Goal: Transaction & Acquisition: Obtain resource

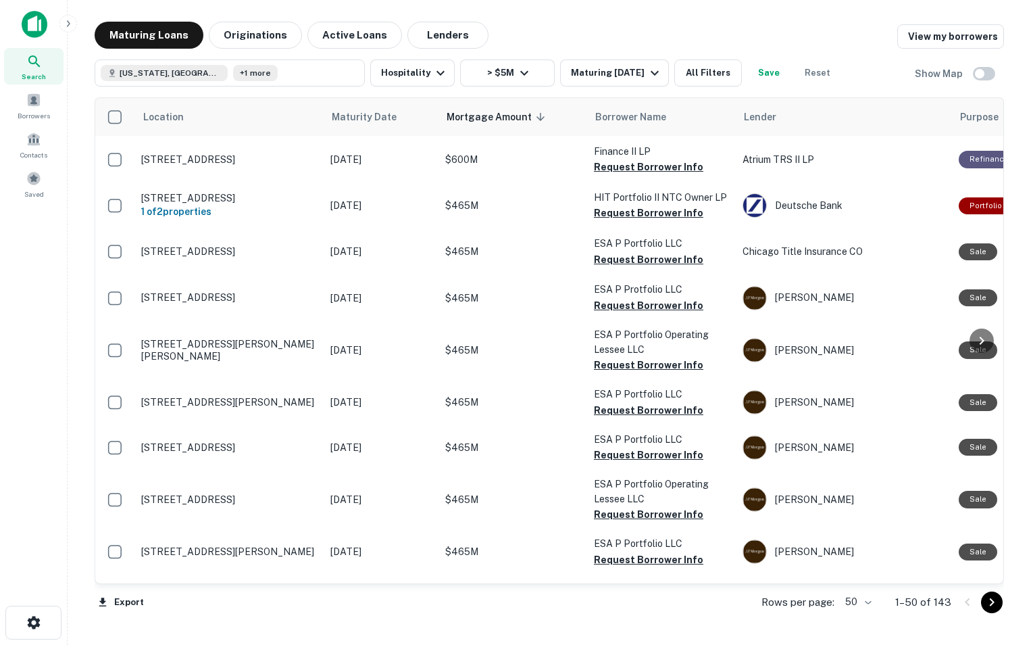
scroll to position [1762, 0]
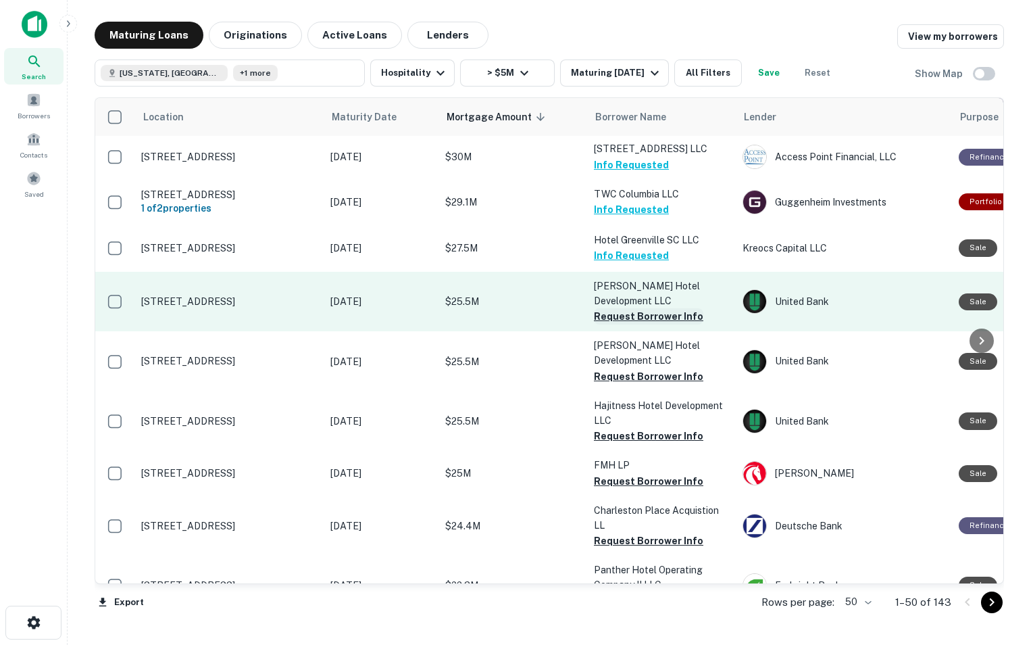
click at [651, 308] on button "Request Borrower Info" at bounding box center [648, 316] width 109 height 16
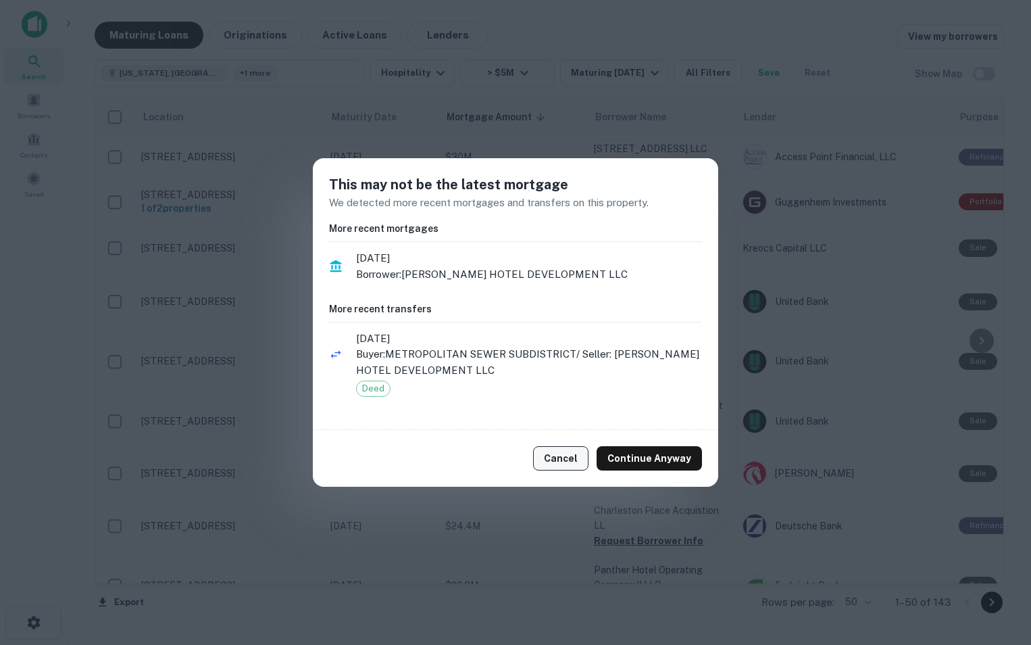
click at [564, 466] on button "Cancel" at bounding box center [560, 458] width 55 height 24
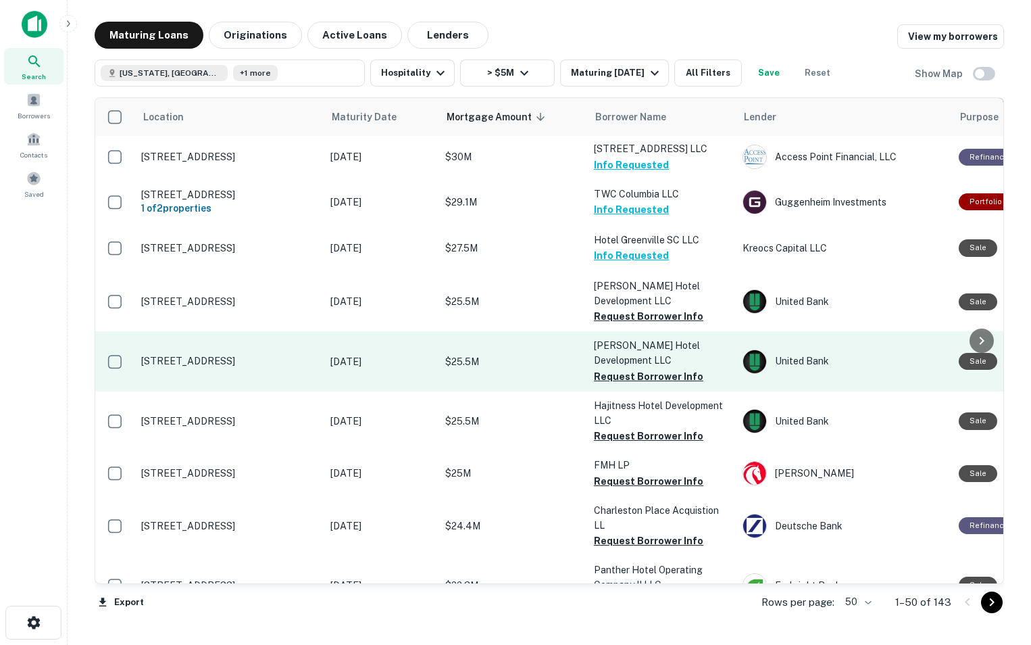
click at [643, 338] on p "[PERSON_NAME] Hotel Development LLC" at bounding box center [661, 353] width 135 height 30
click at [640, 368] on button "Request Borrower Info" at bounding box center [648, 376] width 109 height 16
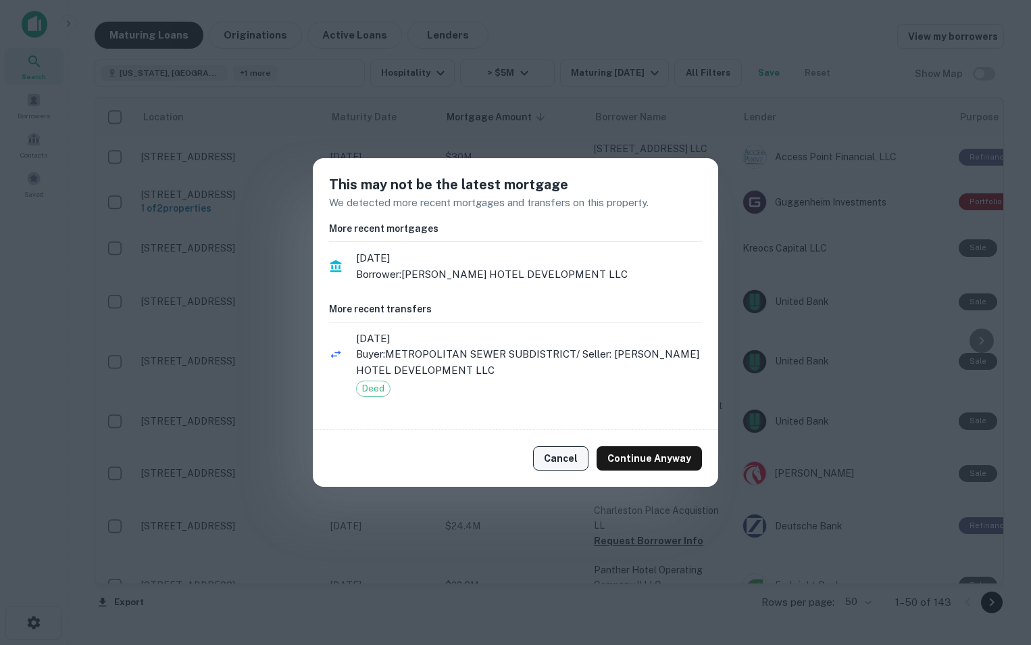
click at [562, 464] on button "Cancel" at bounding box center [560, 458] width 55 height 24
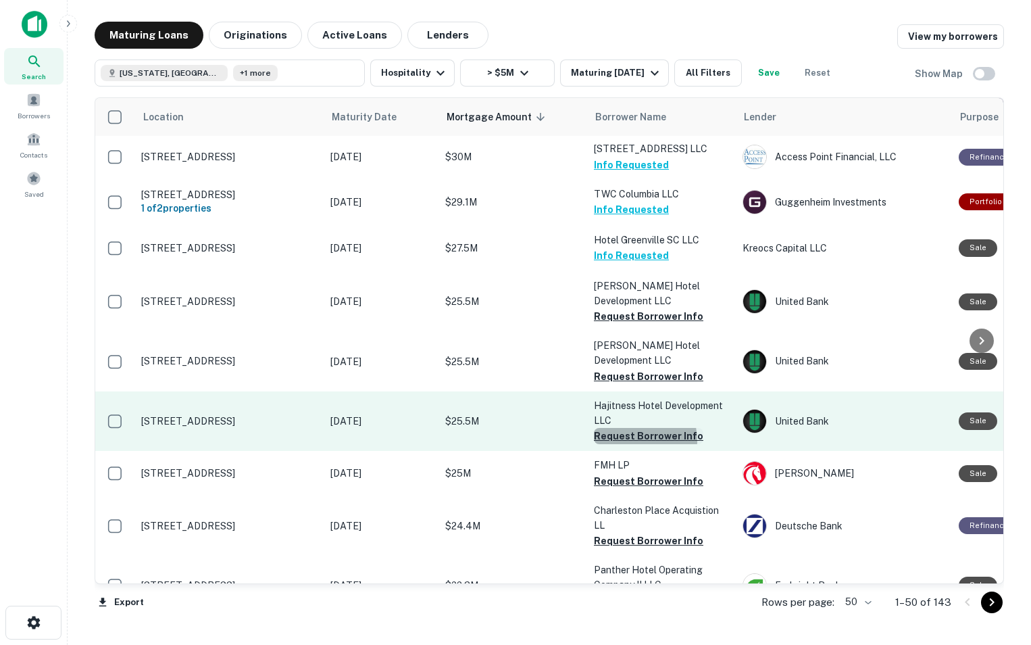
click at [628, 428] on button "Request Borrower Info" at bounding box center [648, 436] width 109 height 16
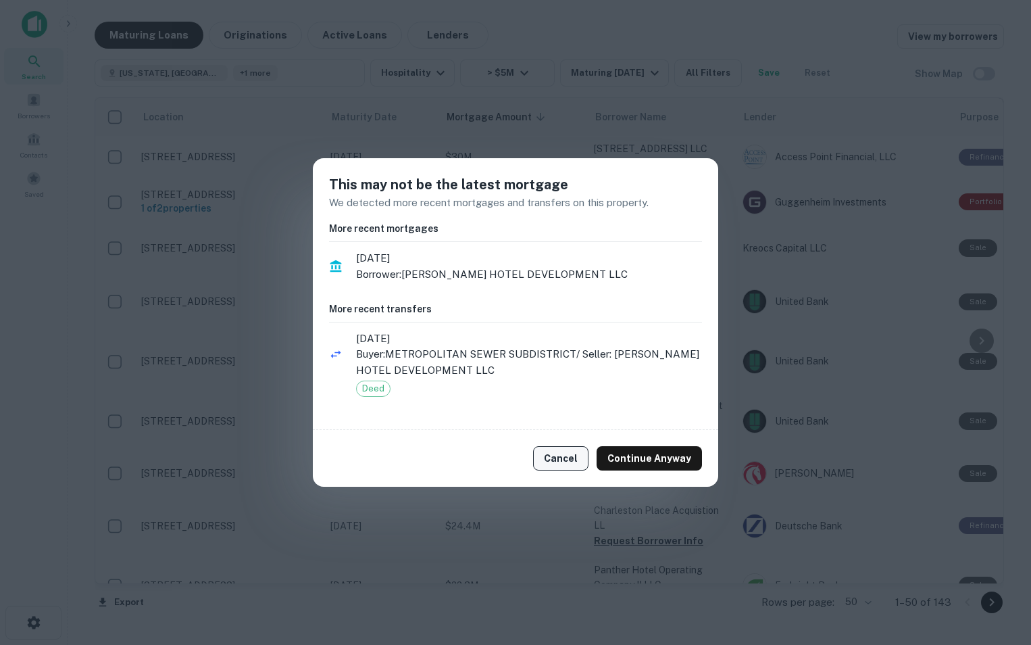
click at [576, 460] on button "Cancel" at bounding box center [560, 458] width 55 height 24
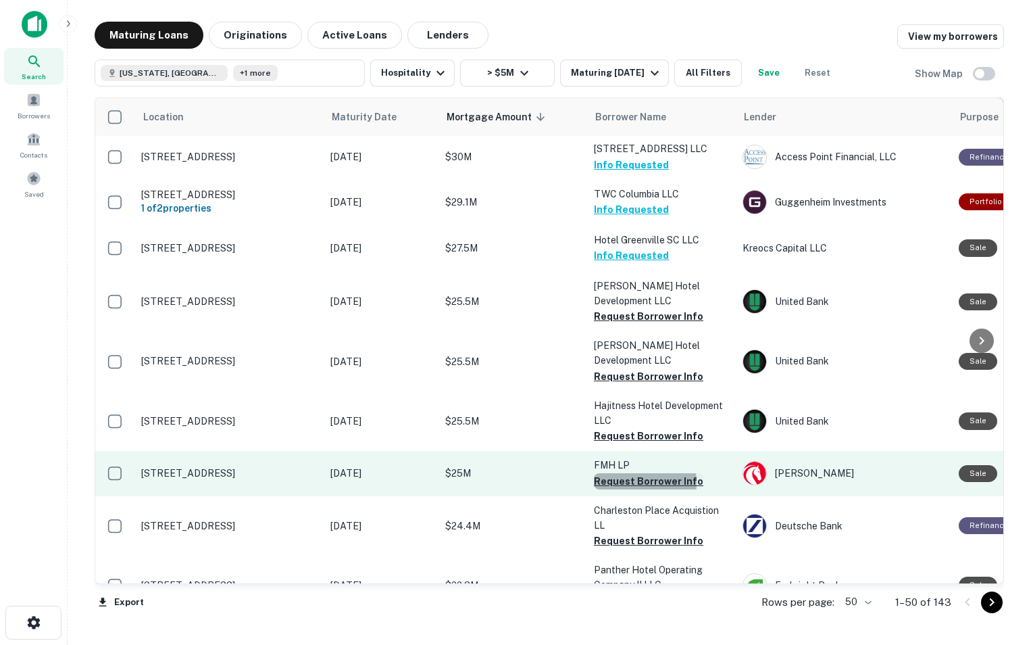
click at [619, 473] on button "Request Borrower Info" at bounding box center [648, 481] width 109 height 16
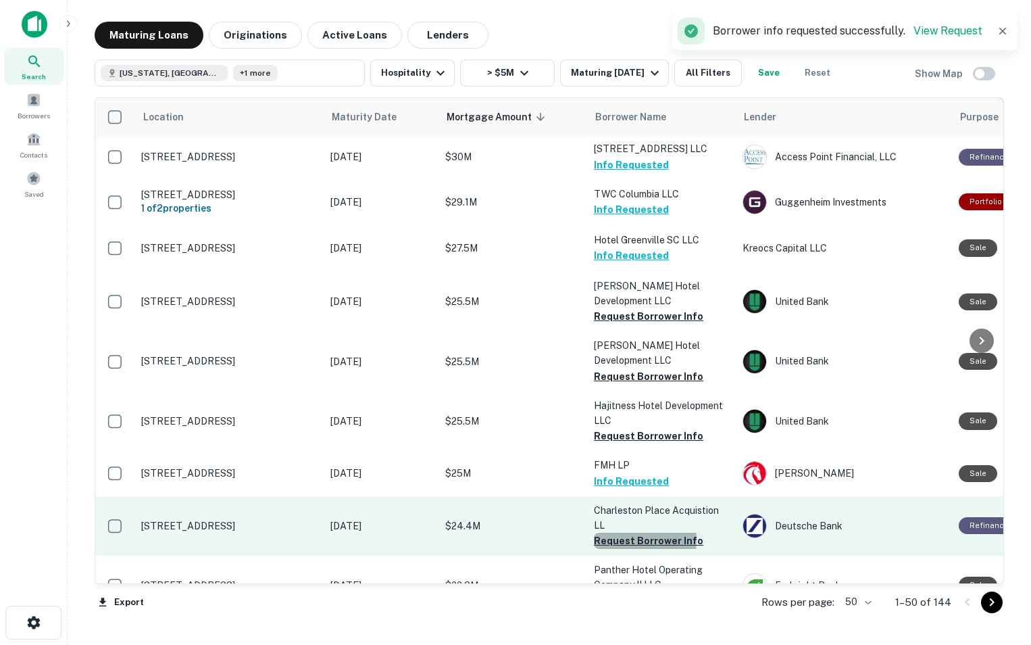
click at [620, 533] on button "Request Borrower Info" at bounding box center [648, 541] width 109 height 16
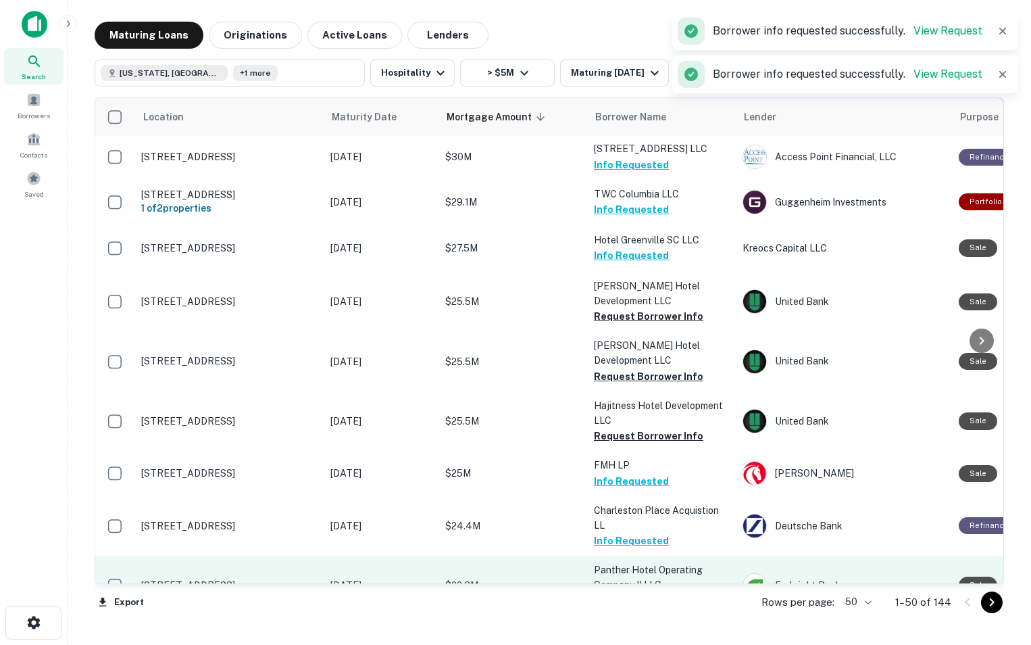
click at [615, 592] on button "Request Borrower Info" at bounding box center [648, 600] width 109 height 16
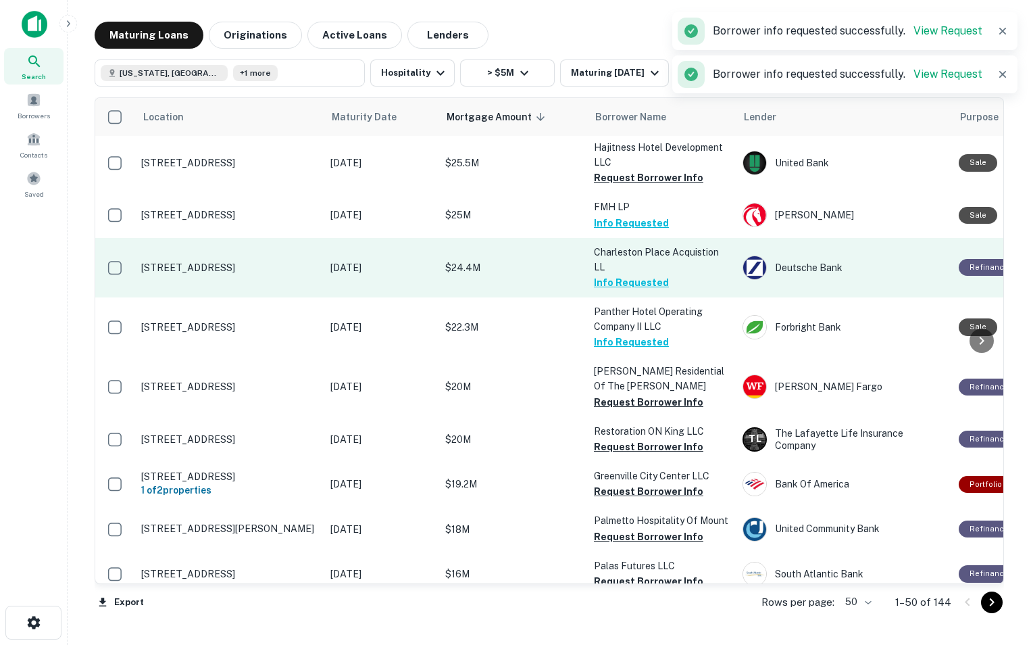
scroll to position [2026, 0]
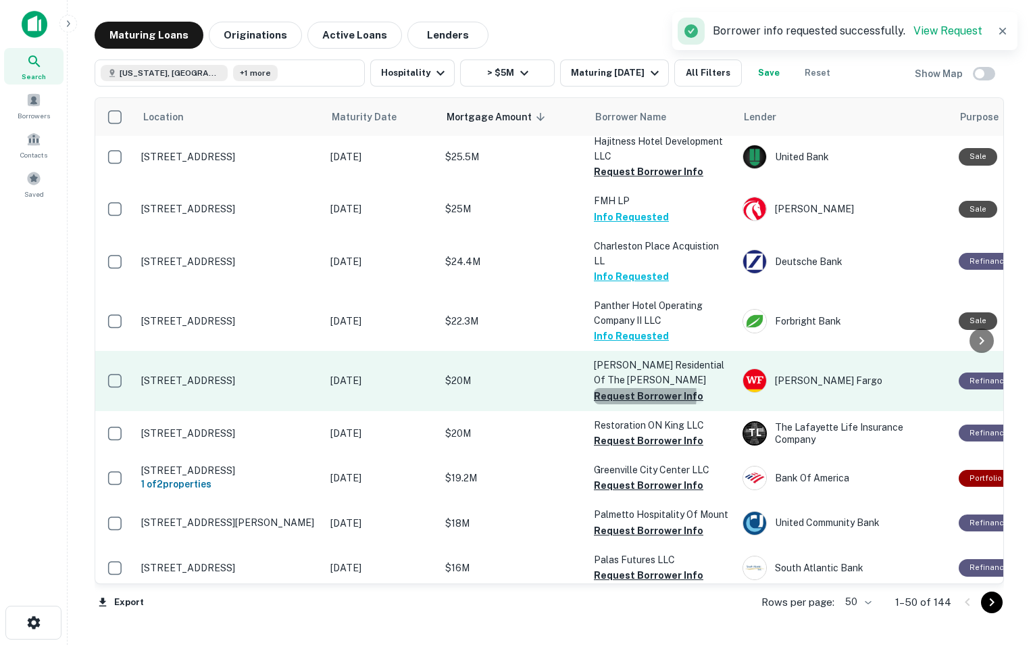
click at [630, 388] on button "Request Borrower Info" at bounding box center [648, 396] width 109 height 16
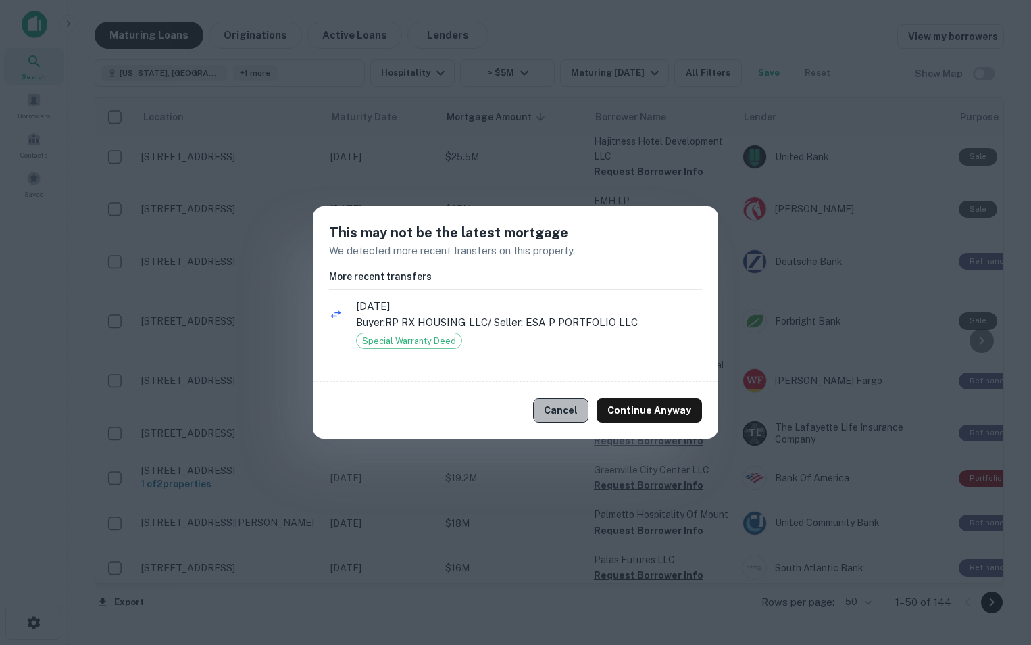
click at [564, 410] on button "Cancel" at bounding box center [560, 410] width 55 height 24
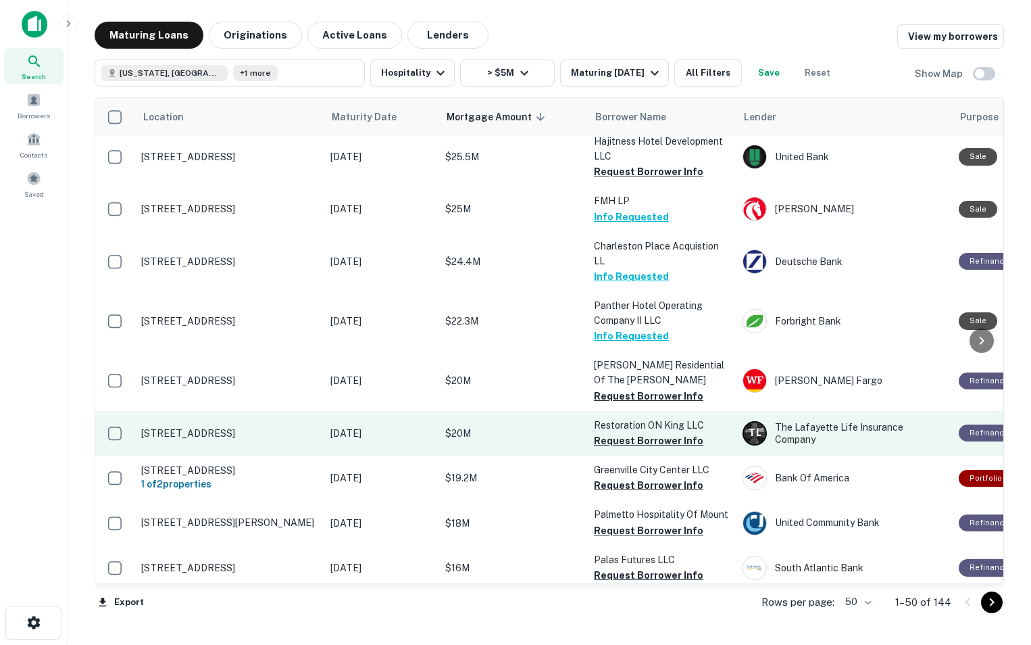
click at [634, 418] on p "Restoration ON King LLC" at bounding box center [661, 425] width 135 height 15
click at [632, 432] on button "Request Borrower Info" at bounding box center [648, 440] width 109 height 16
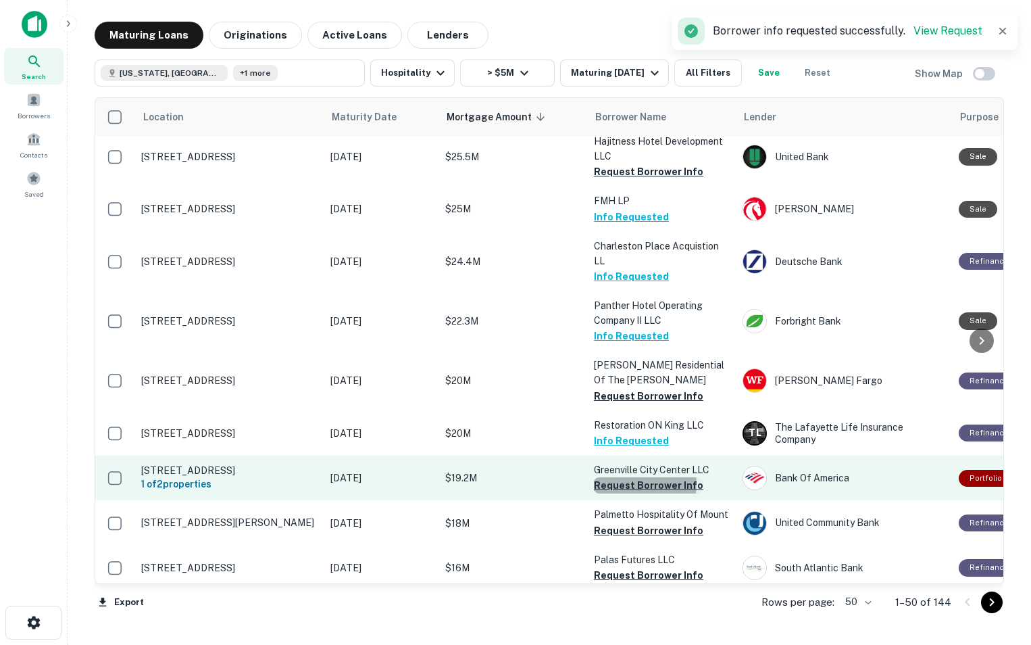
click at [626, 477] on button "Request Borrower Info" at bounding box center [648, 485] width 109 height 16
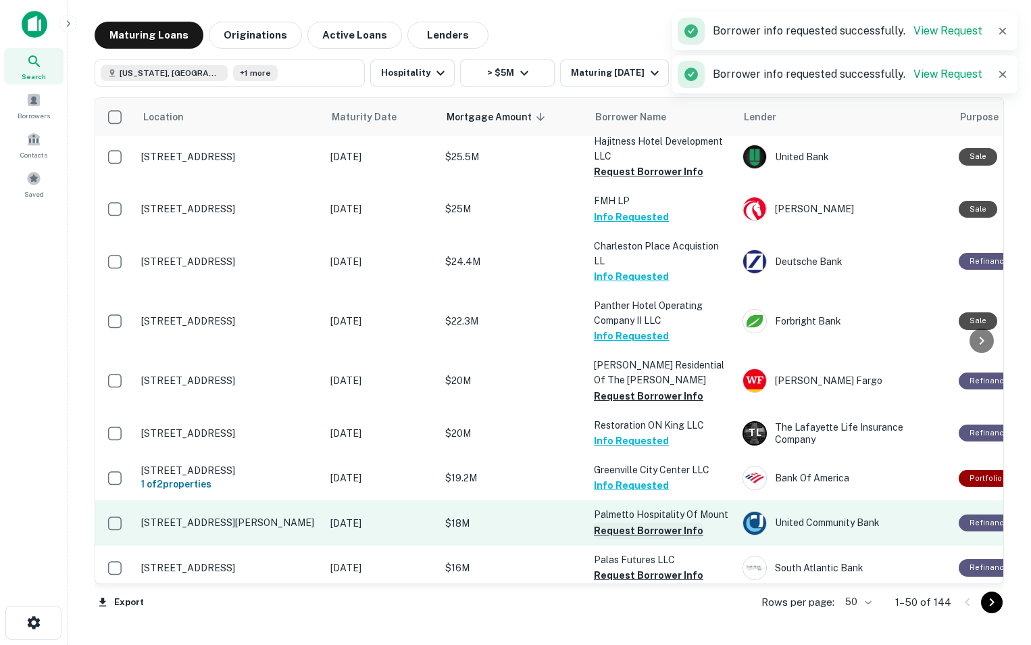
click at [612, 522] on button "Request Borrower Info" at bounding box center [648, 530] width 109 height 16
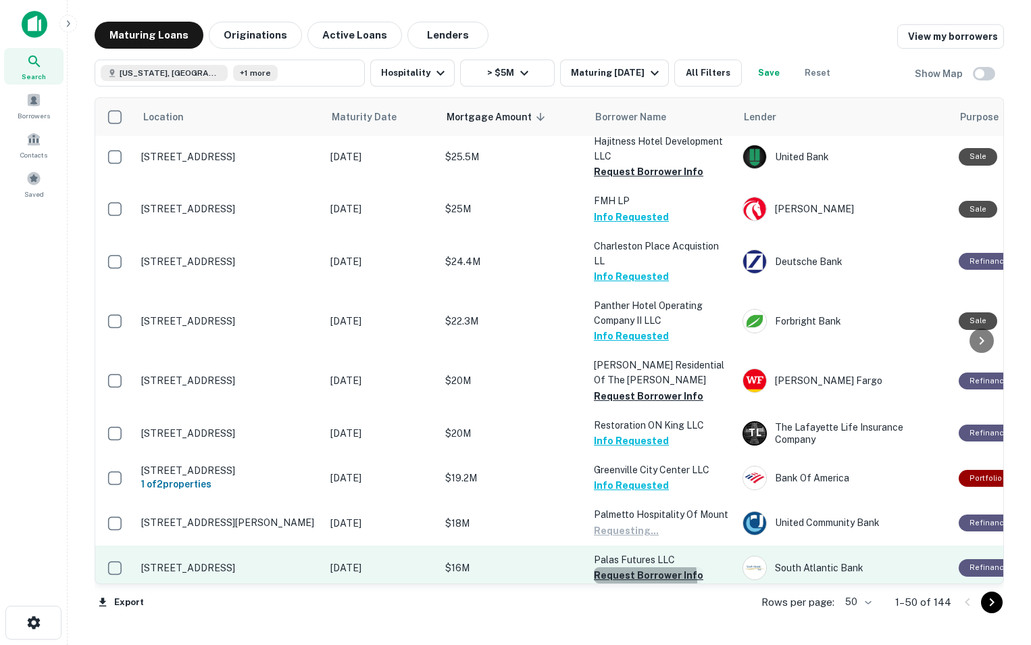
click at [614, 567] on button "Request Borrower Info" at bounding box center [648, 575] width 109 height 16
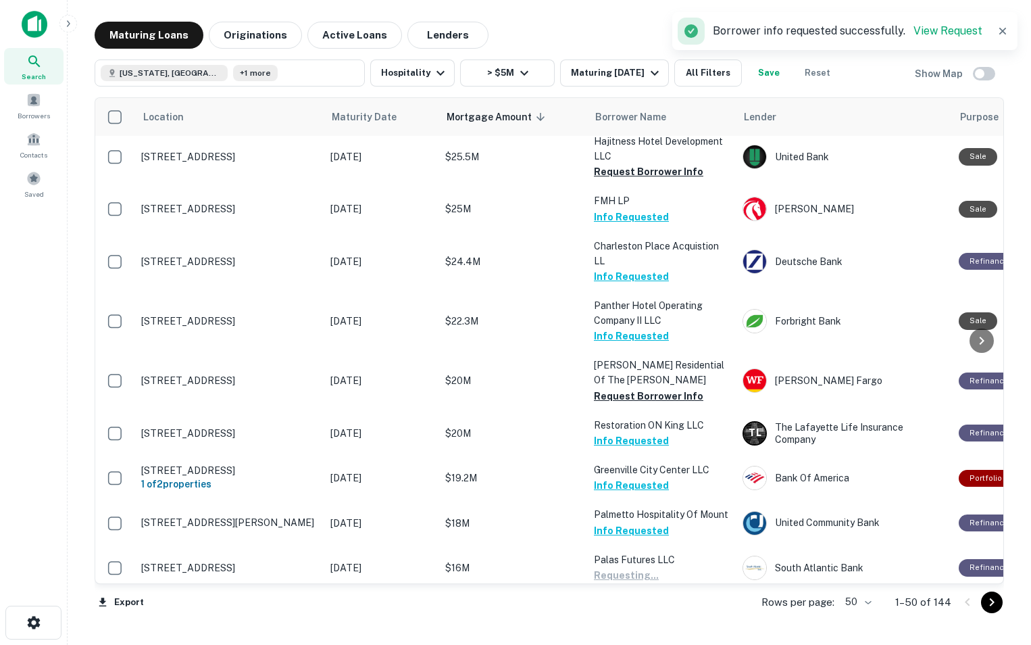
click at [622, 612] on button "Request Borrower Info" at bounding box center [648, 620] width 109 height 16
click at [994, 601] on icon "Go to next page" at bounding box center [992, 602] width 5 height 8
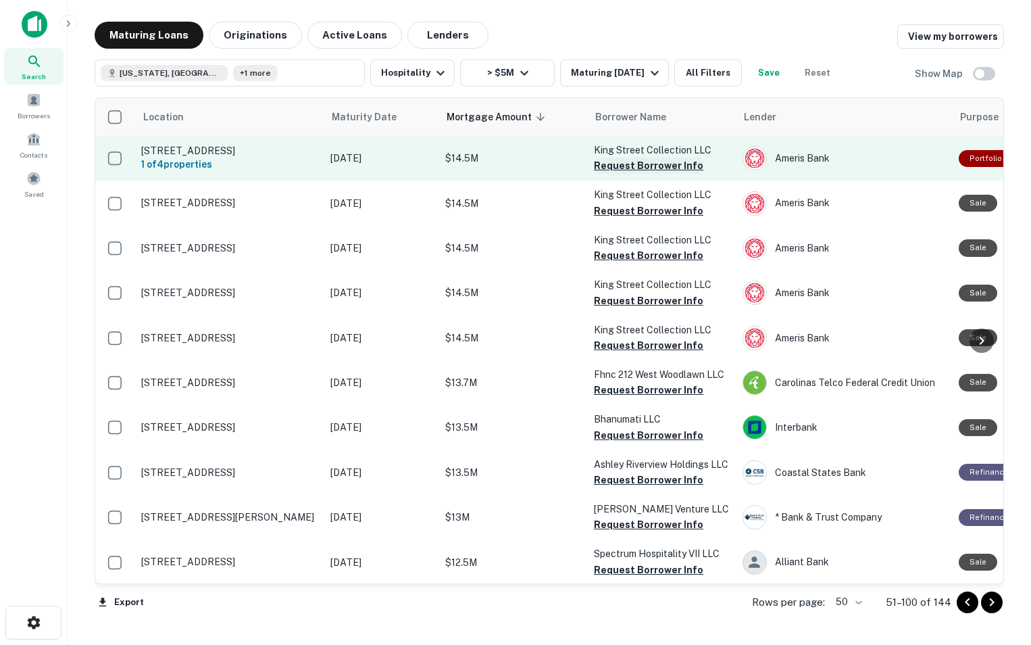
click at [649, 168] on button "Request Borrower Info" at bounding box center [648, 165] width 109 height 16
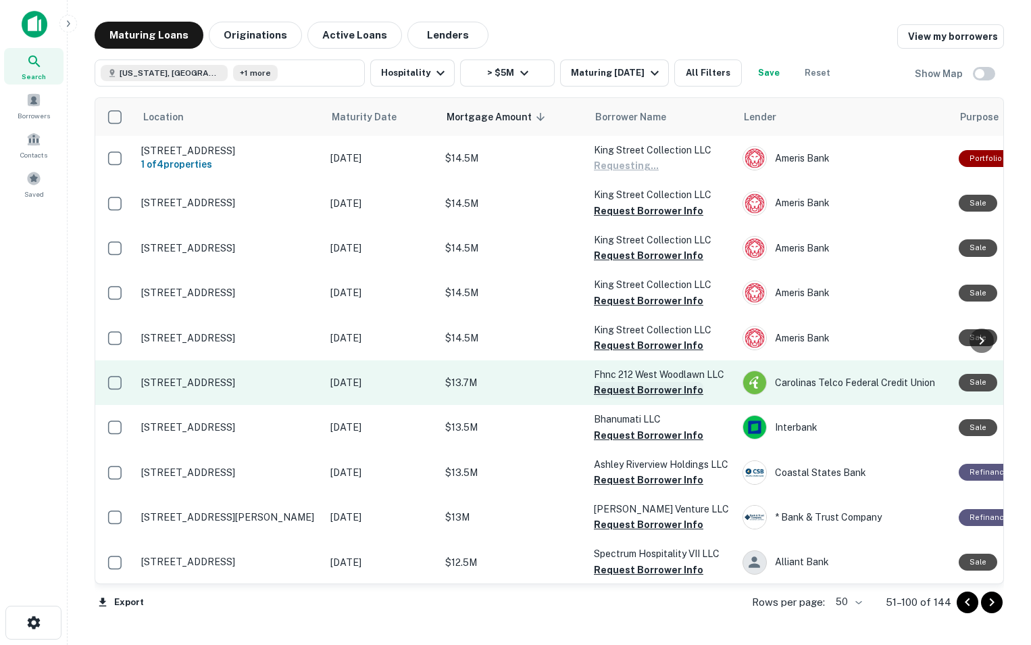
click at [619, 383] on button "Request Borrower Info" at bounding box center [648, 390] width 109 height 16
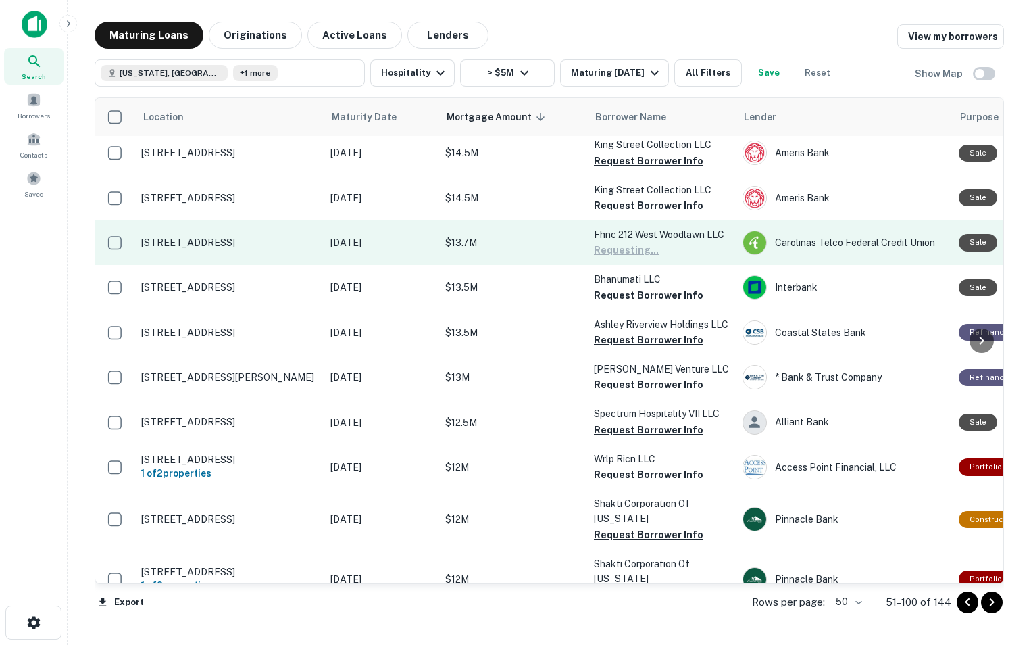
scroll to position [141, 0]
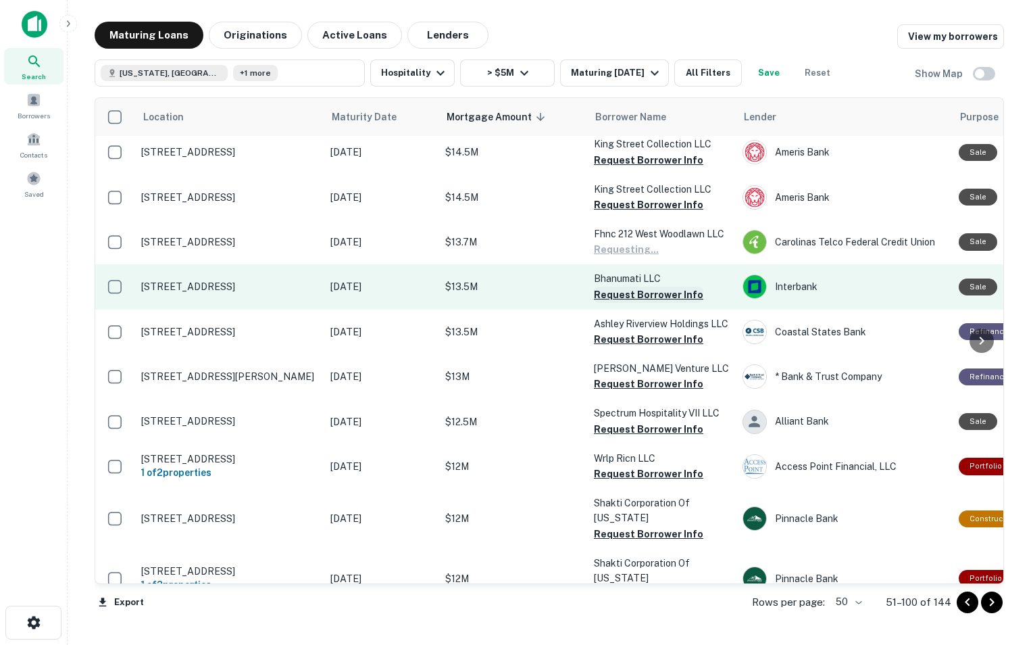
click at [624, 294] on button "Request Borrower Info" at bounding box center [648, 295] width 109 height 16
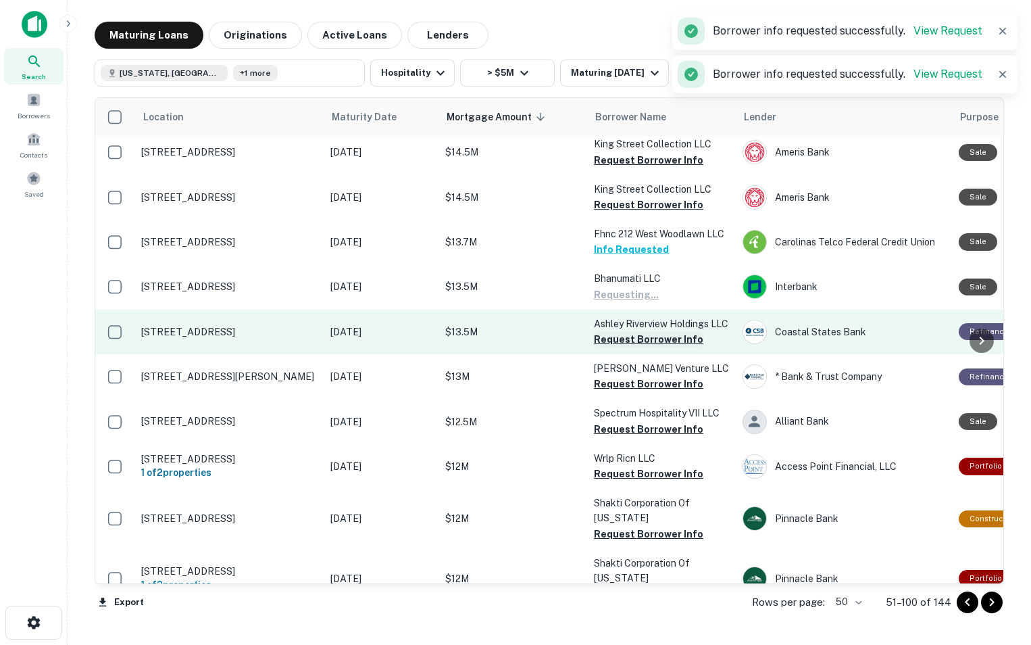
click at [621, 347] on button "Request Borrower Info" at bounding box center [648, 339] width 109 height 16
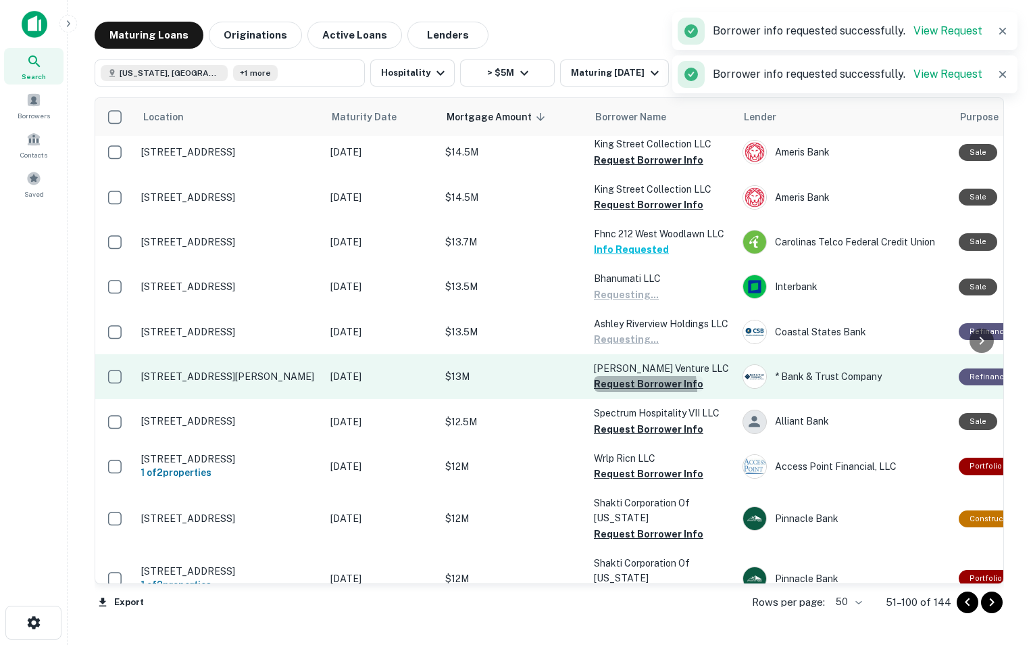
click at [626, 392] on button "Request Borrower Info" at bounding box center [648, 384] width 109 height 16
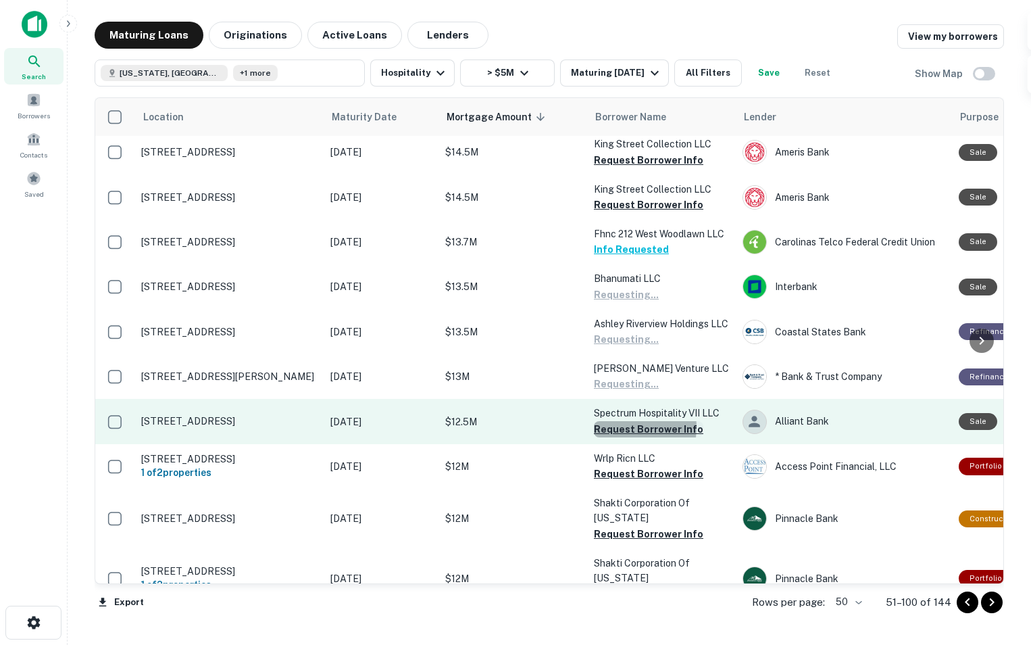
click at [624, 437] on button "Request Borrower Info" at bounding box center [648, 429] width 109 height 16
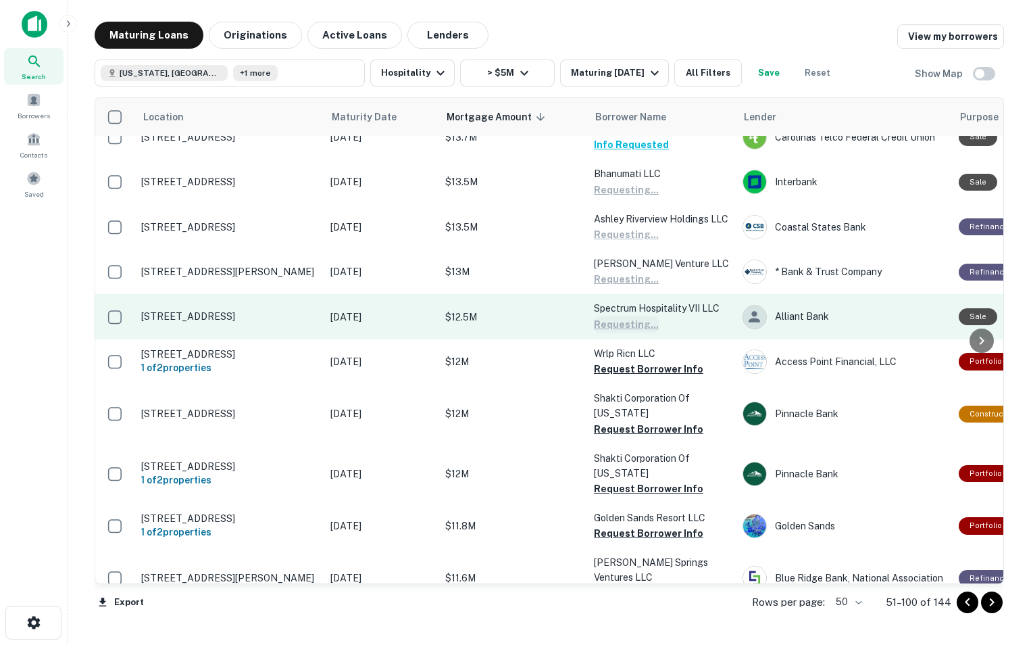
scroll to position [251, 0]
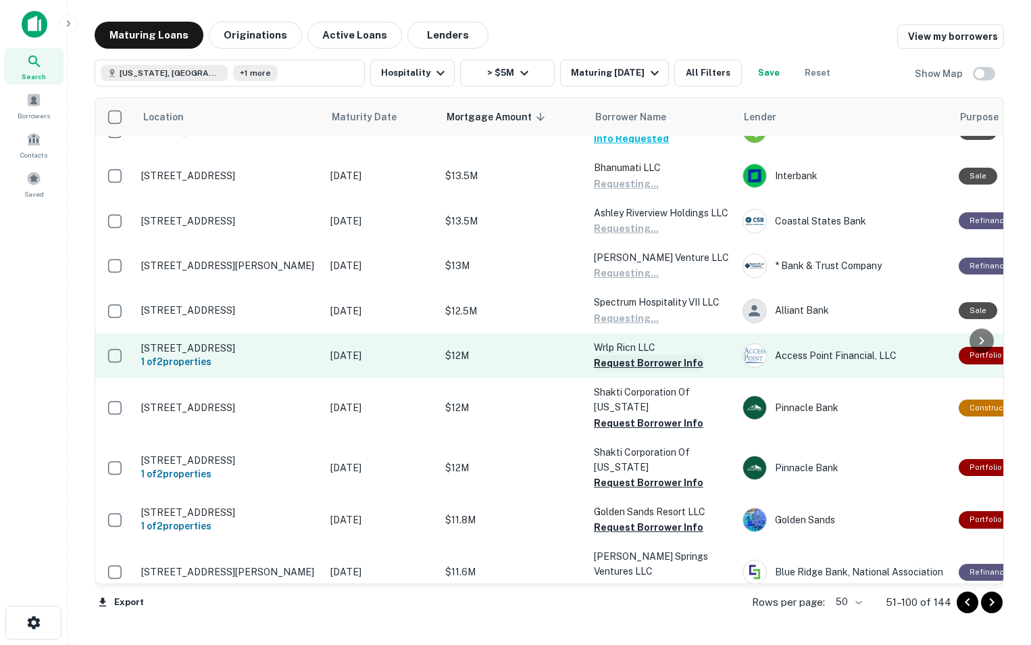
click at [633, 371] on button "Request Borrower Info" at bounding box center [648, 363] width 109 height 16
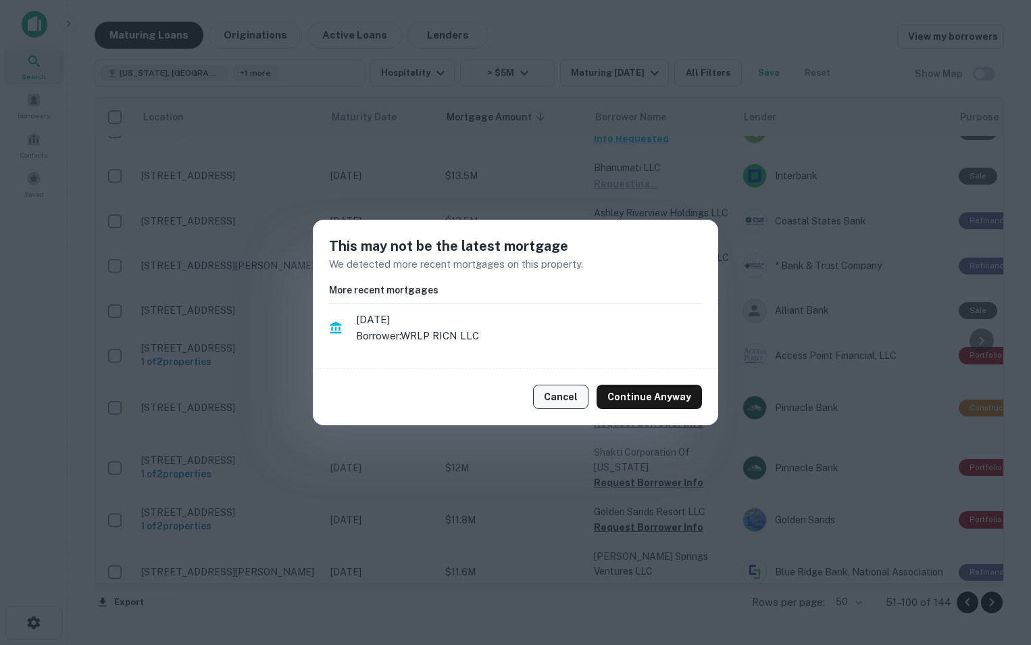
click at [568, 405] on button "Cancel" at bounding box center [560, 397] width 55 height 24
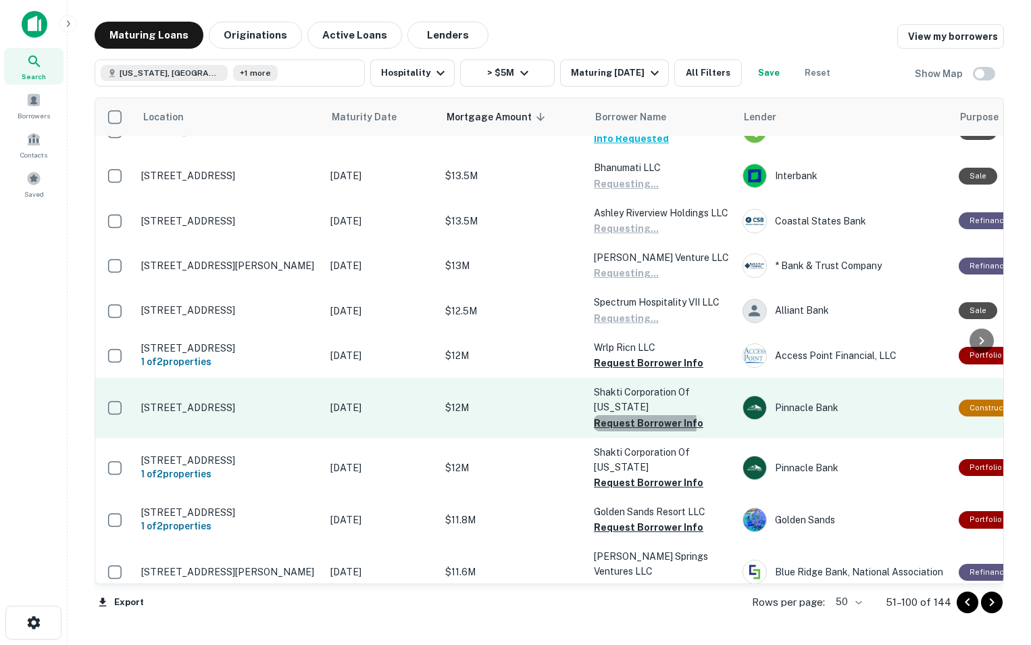
click at [614, 431] on button "Request Borrower Info" at bounding box center [648, 423] width 109 height 16
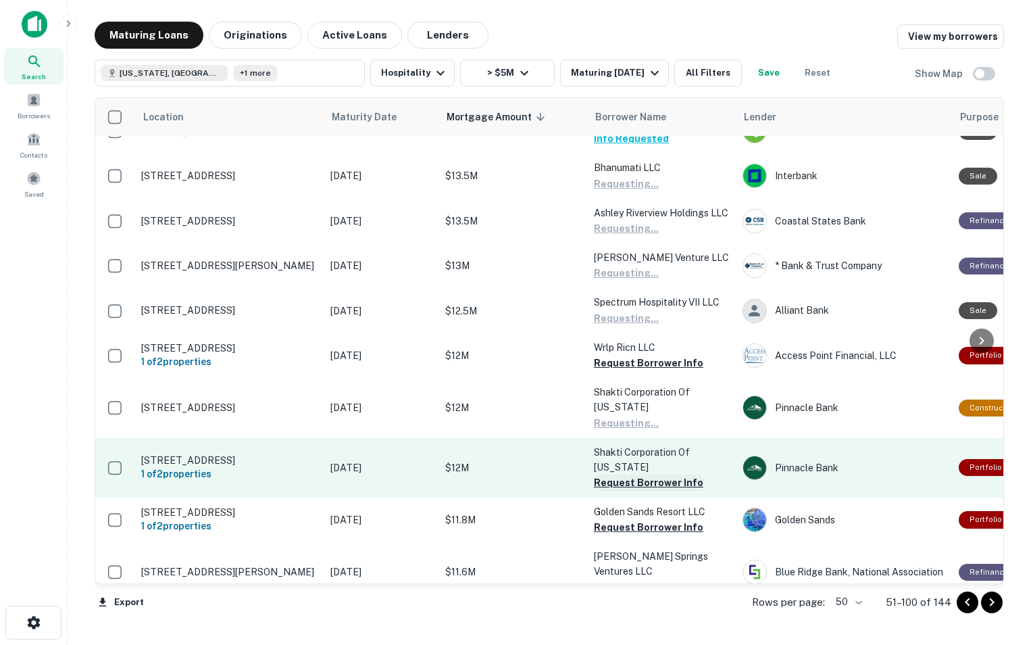
click at [619, 474] on button "Request Borrower Info" at bounding box center [648, 482] width 109 height 16
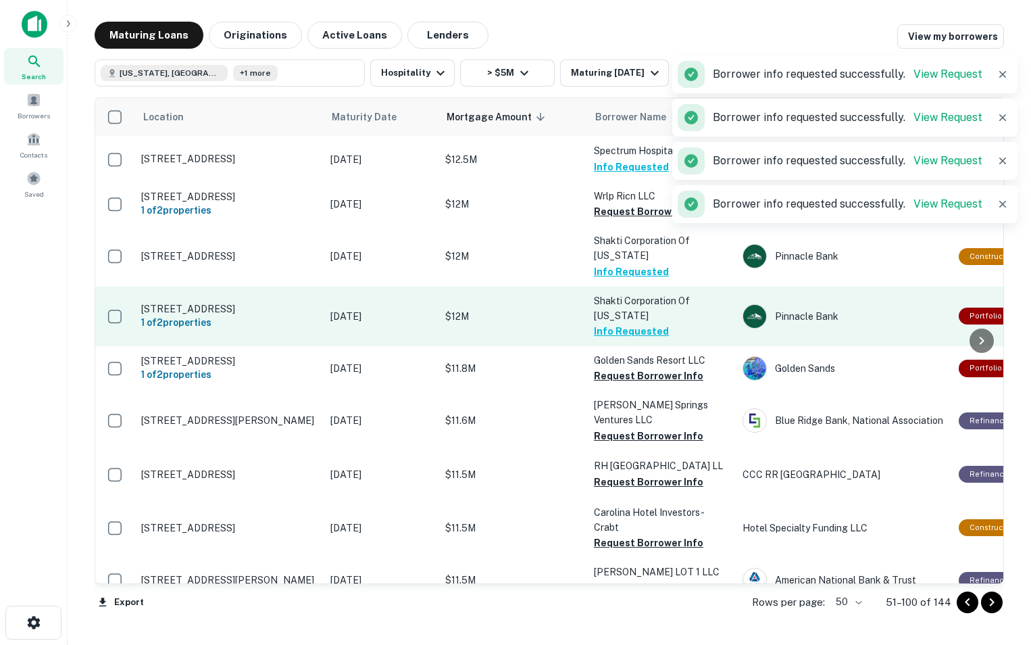
scroll to position [404, 0]
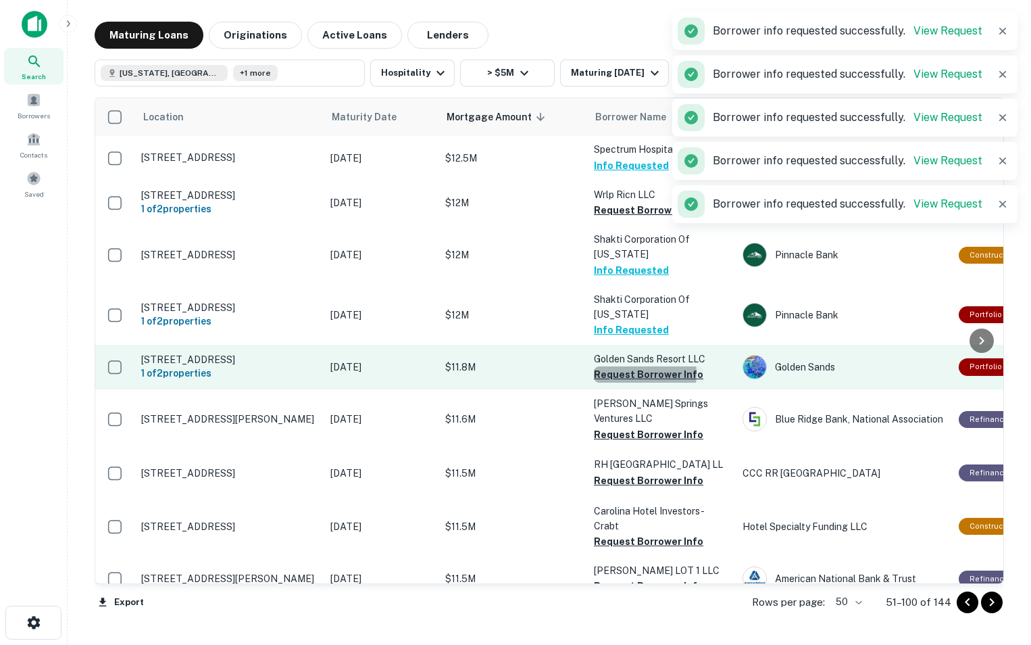
click at [628, 370] on button "Request Borrower Info" at bounding box center [648, 374] width 109 height 16
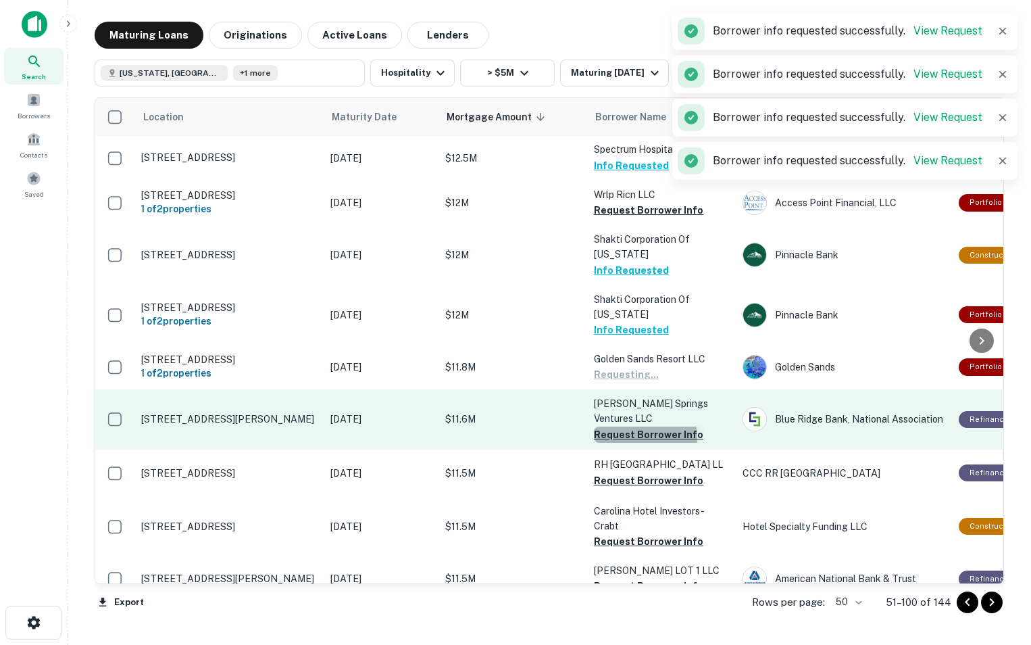
click at [620, 426] on button "Request Borrower Info" at bounding box center [648, 434] width 109 height 16
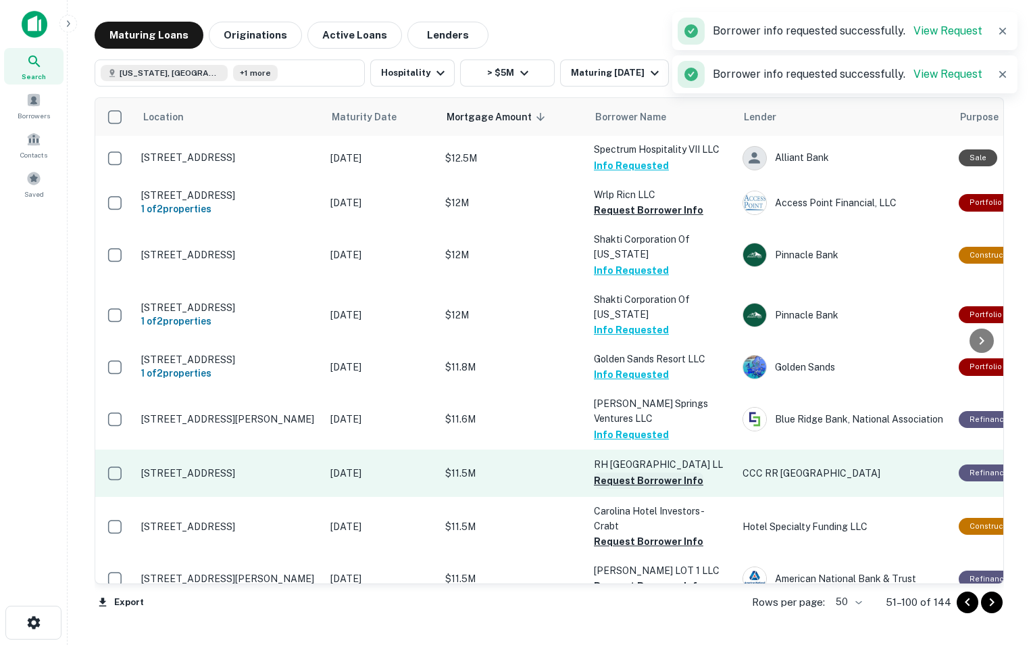
click at [620, 478] on button "Request Borrower Info" at bounding box center [648, 480] width 109 height 16
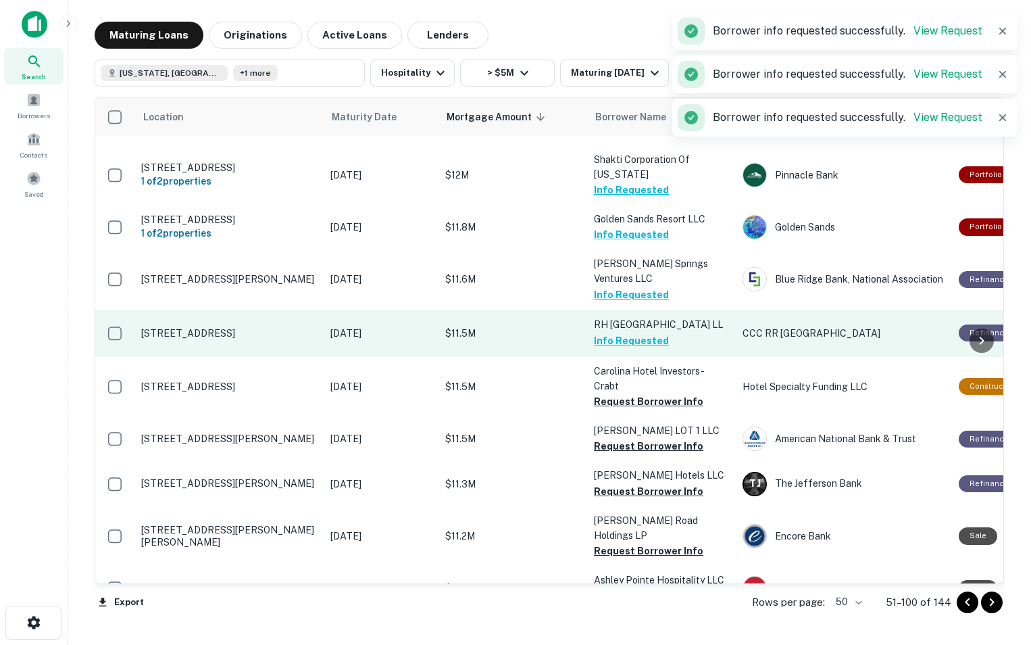
scroll to position [545, 0]
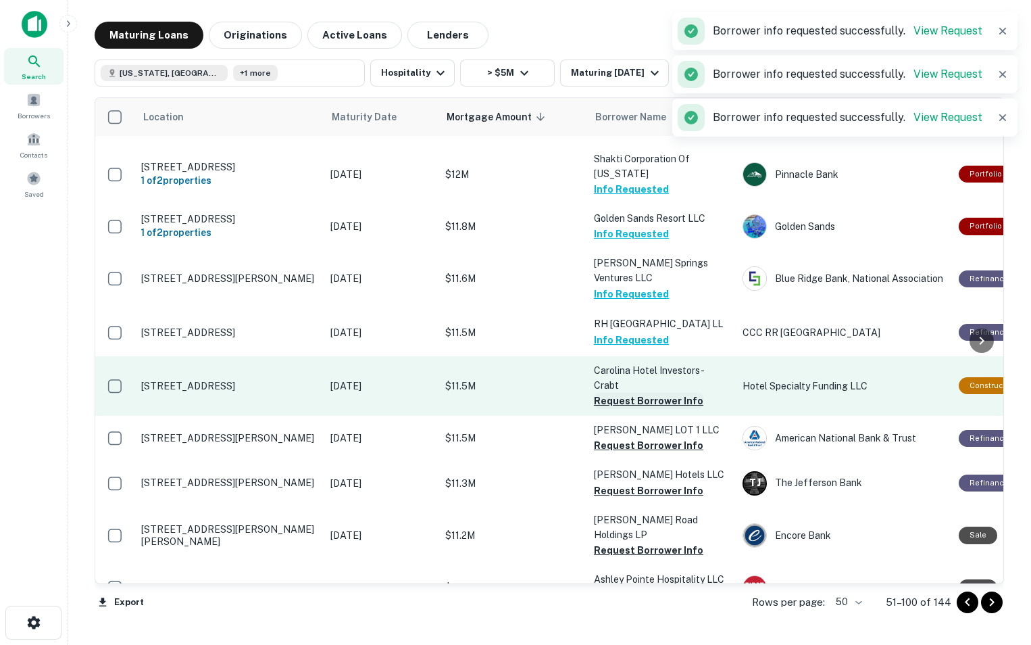
click at [617, 393] on button "Request Borrower Info" at bounding box center [648, 401] width 109 height 16
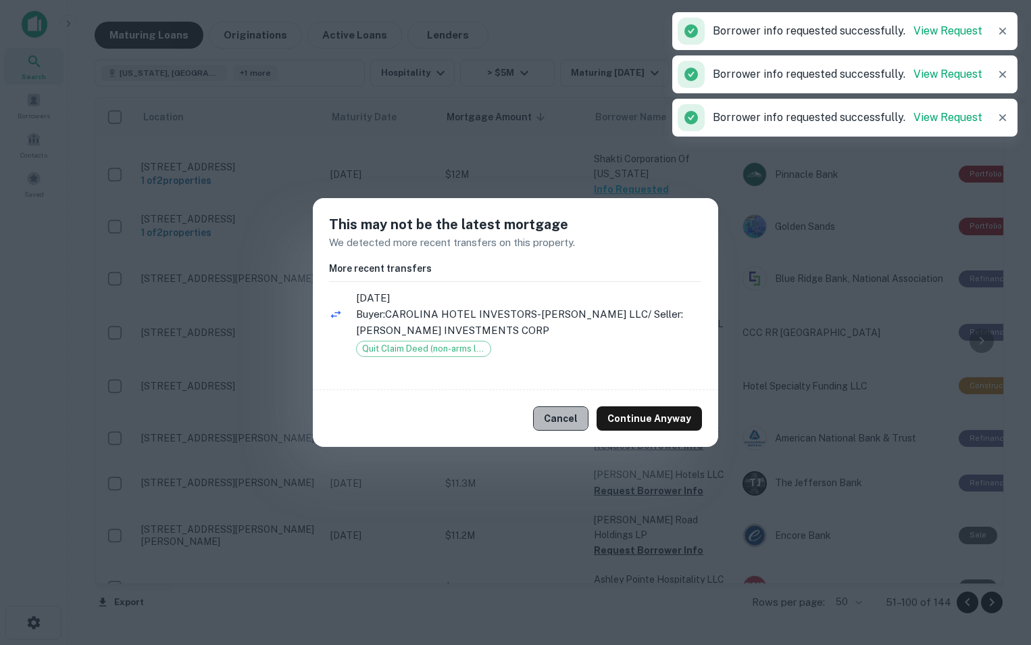
click at [572, 420] on button "Cancel" at bounding box center [560, 418] width 55 height 24
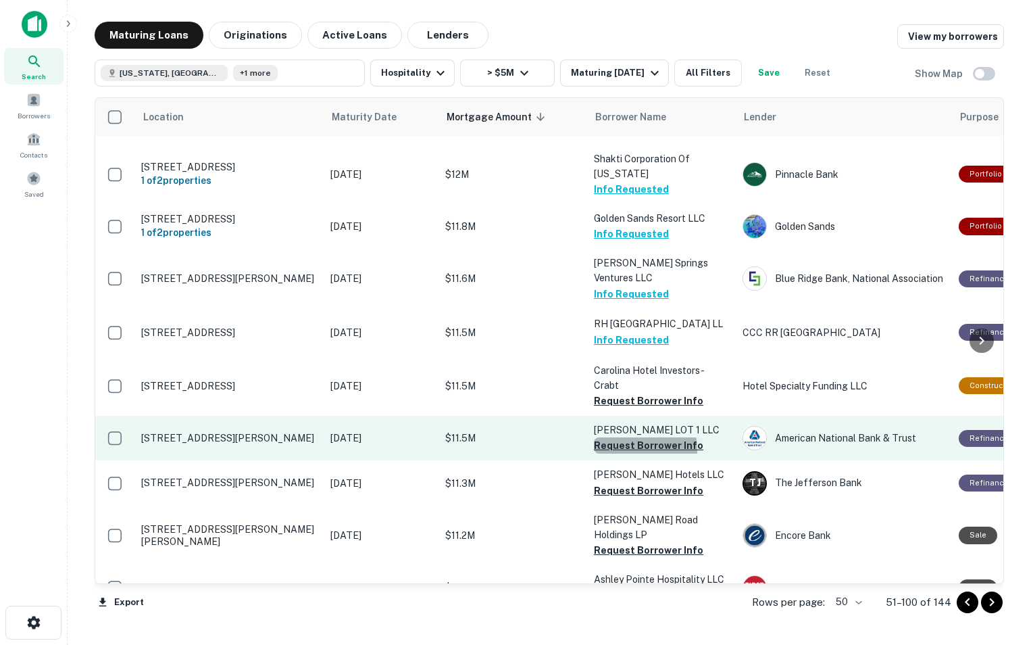
click at [613, 437] on button "Request Borrower Info" at bounding box center [648, 445] width 109 height 16
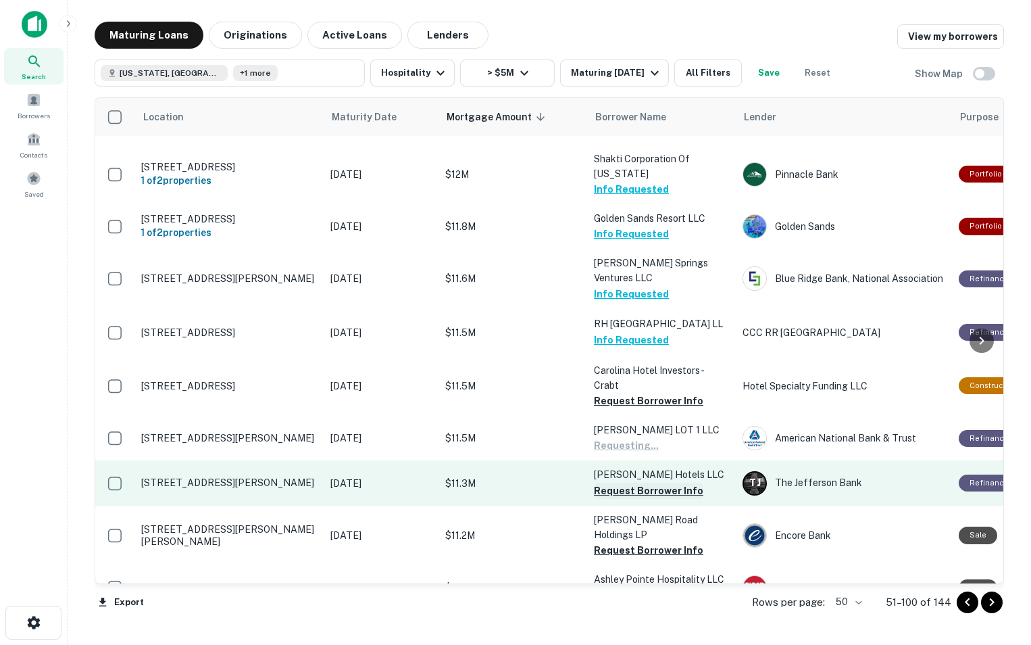
click at [610, 483] on button "Request Borrower Info" at bounding box center [648, 491] width 109 height 16
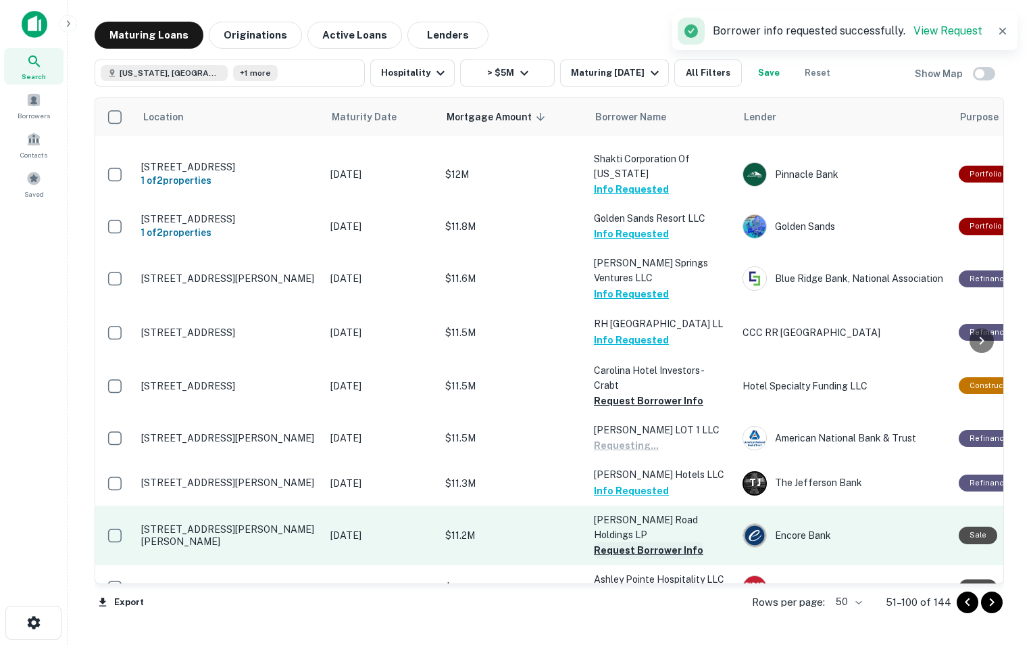
click at [613, 542] on button "Request Borrower Info" at bounding box center [648, 550] width 109 height 16
